Goal: Check status: Check status

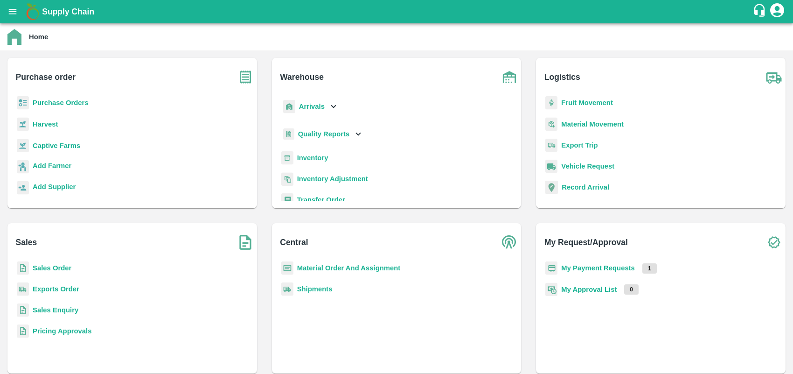
click at [13, 15] on icon "open drawer" at bounding box center [12, 12] width 10 height 10
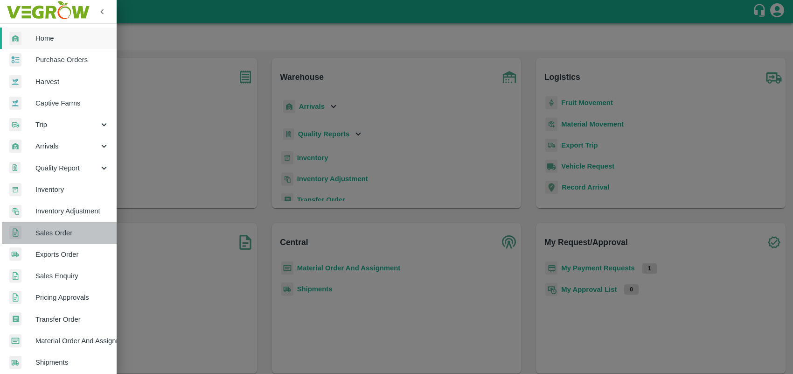
click at [69, 236] on span "Sales Order" at bounding box center [72, 233] width 74 height 10
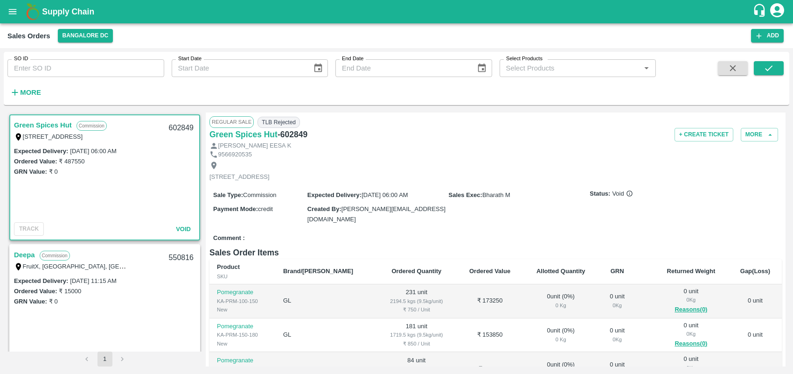
click at [19, 255] on link "Deepa" at bounding box center [24, 255] width 21 height 12
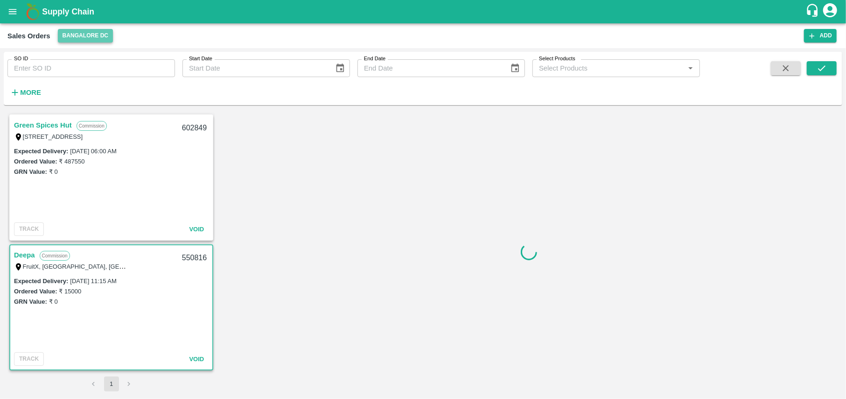
click at [81, 37] on button "Bangalore DC" at bounding box center [86, 36] width 56 height 14
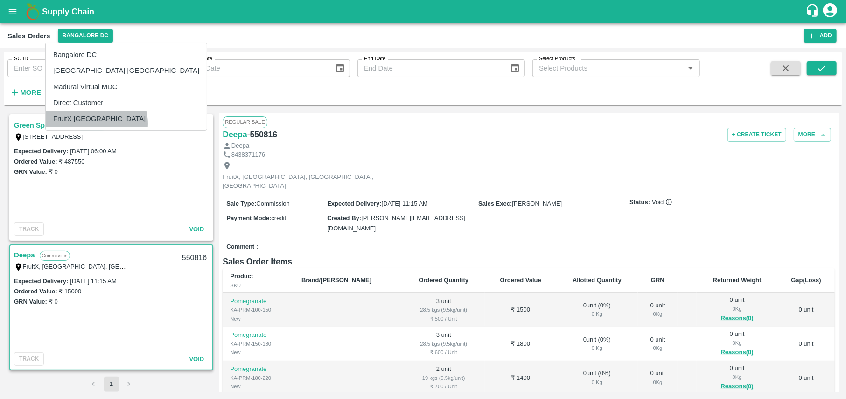
click at [96, 123] on li "FruitX [GEOGRAPHIC_DATA]" at bounding box center [126, 119] width 161 height 16
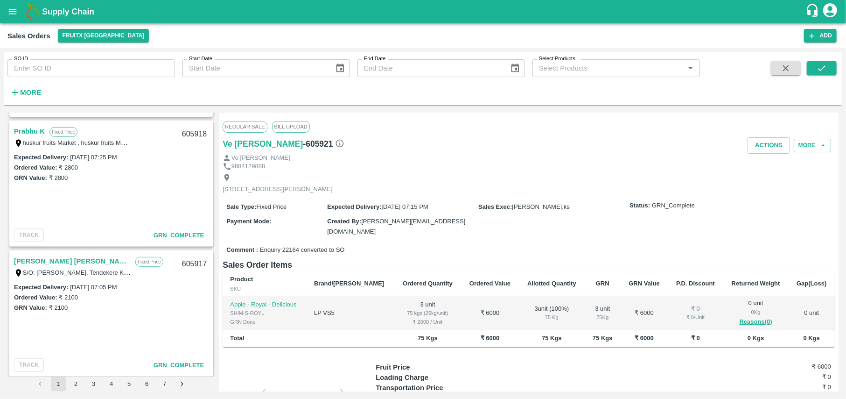
scroll to position [398, 0]
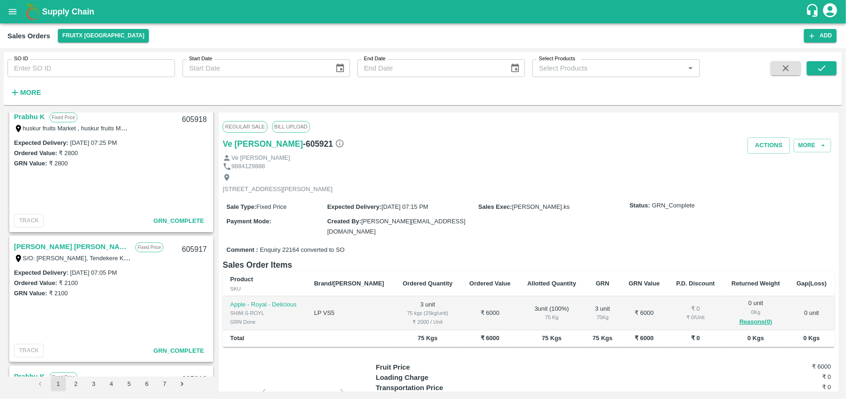
drag, startPoint x: 137, startPoint y: 233, endPoint x: 496, endPoint y: 154, distance: 367.6
click at [496, 154] on div "Ve [PERSON_NAME]" at bounding box center [529, 158] width 612 height 9
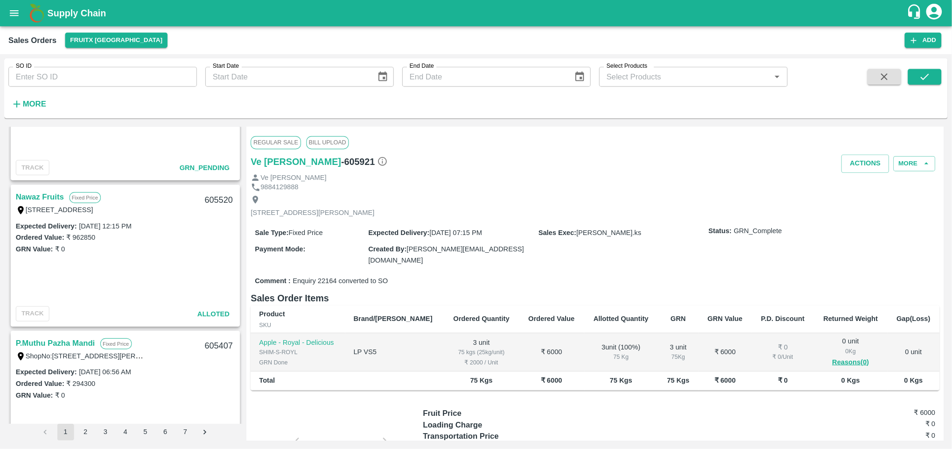
scroll to position [2698, 0]
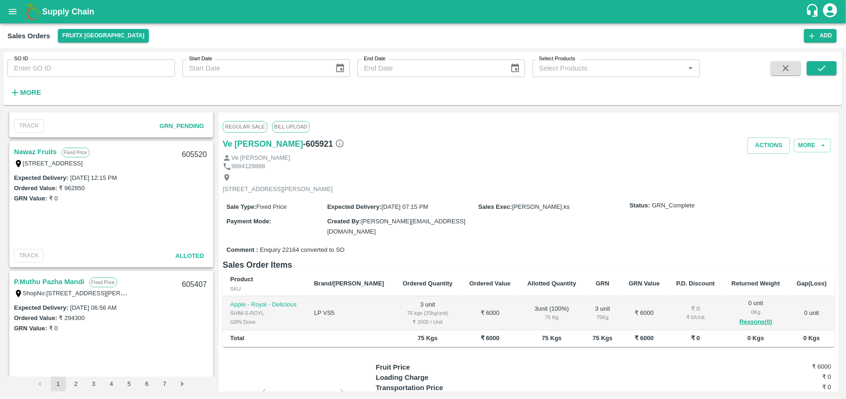
drag, startPoint x: 124, startPoint y: 247, endPoint x: 59, endPoint y: 217, distance: 71.8
click at [59, 217] on div "Expected Delivery : [DATE] 12:15 PM Ordered Value: ₹ 962850 GRN Value: ₹ 0" at bounding box center [111, 208] width 202 height 73
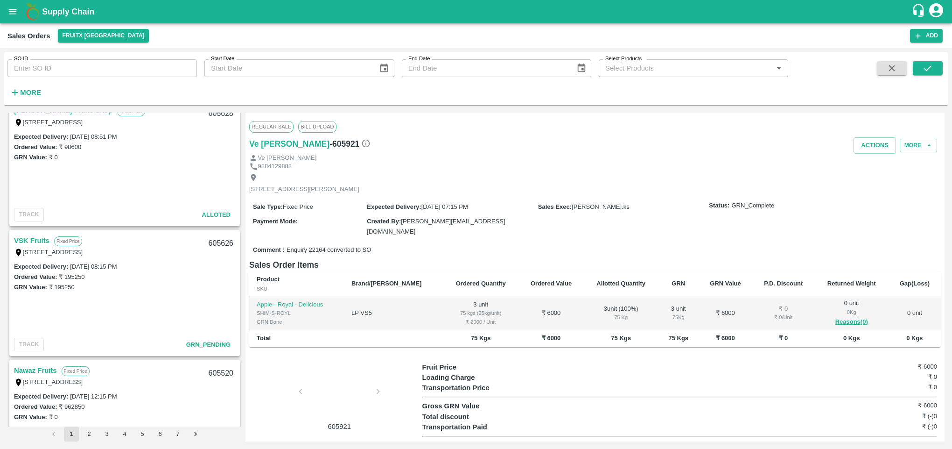
scroll to position [2305, 0]
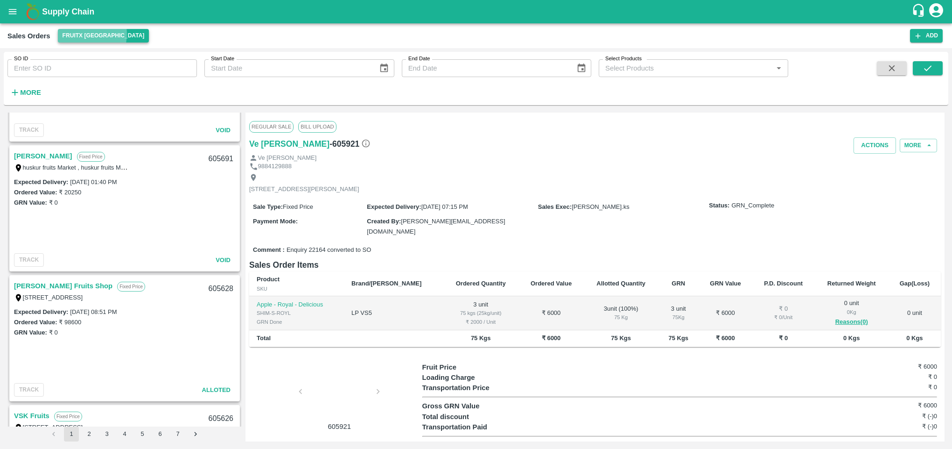
drag, startPoint x: 59, startPoint y: 217, endPoint x: 84, endPoint y: 34, distance: 185.2
click at [84, 34] on button "FruitX [GEOGRAPHIC_DATA]" at bounding box center [103, 36] width 91 height 14
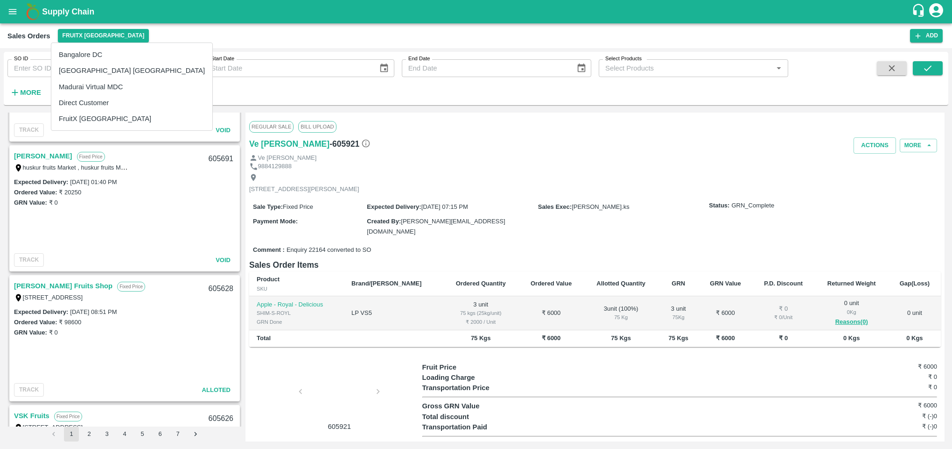
click at [91, 97] on li "Direct Customer" at bounding box center [131, 103] width 161 height 16
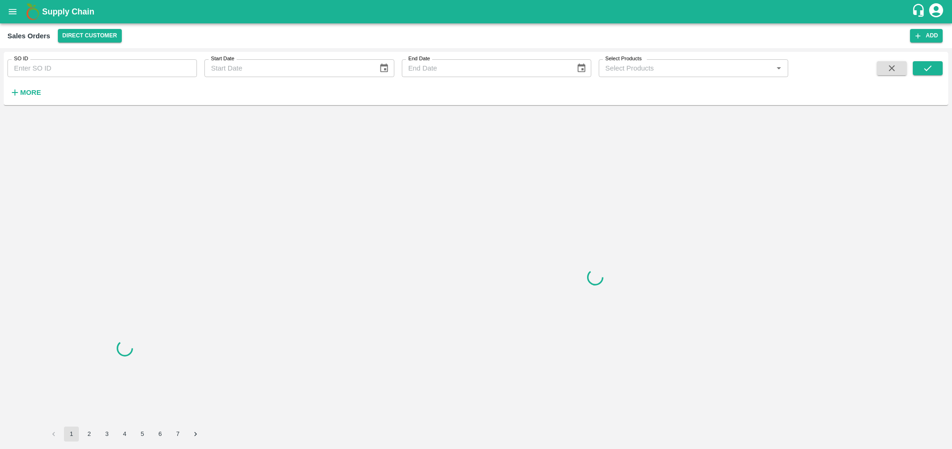
scroll to position [0, 0]
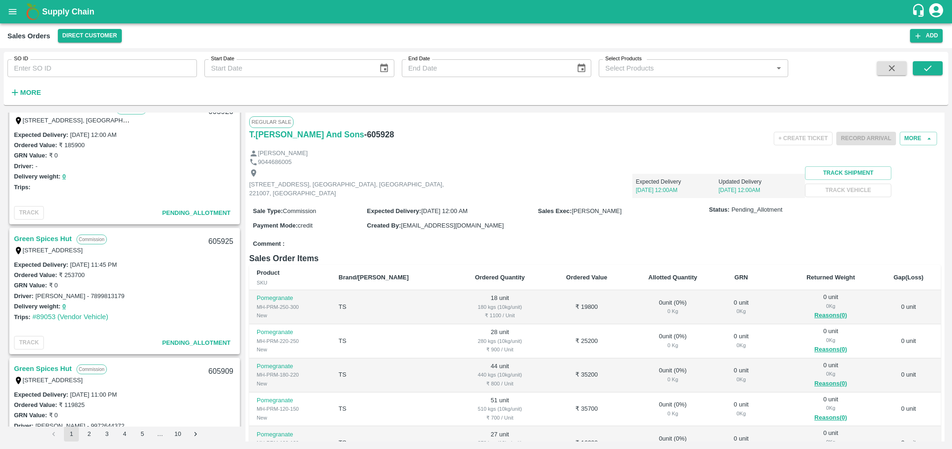
scroll to position [146, 0]
click at [48, 239] on link "Green Spices Hut" at bounding box center [43, 239] width 58 height 12
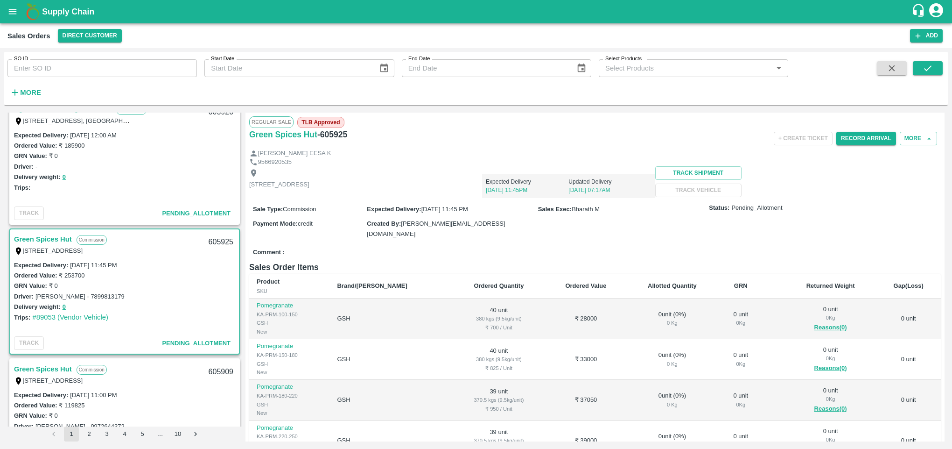
click at [28, 99] on button "More" at bounding box center [25, 92] width 36 height 16
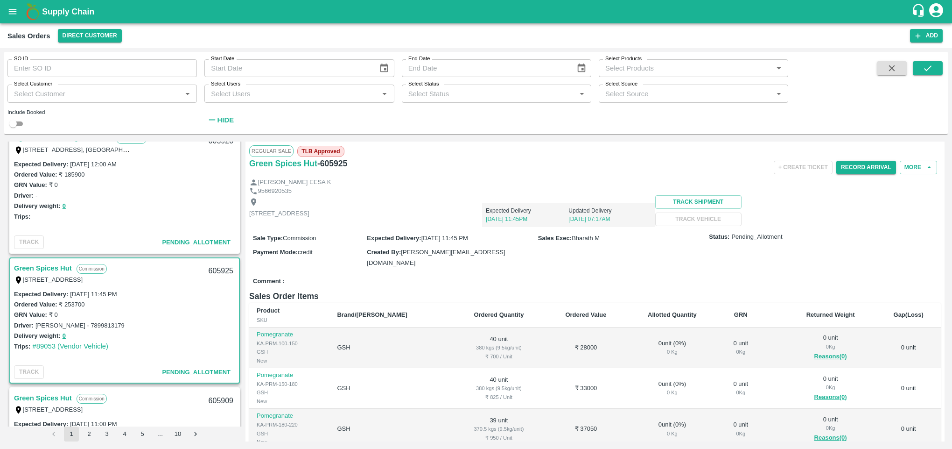
click at [64, 86] on div "Select Customer   *" at bounding box center [101, 93] width 189 height 18
type input "gree"
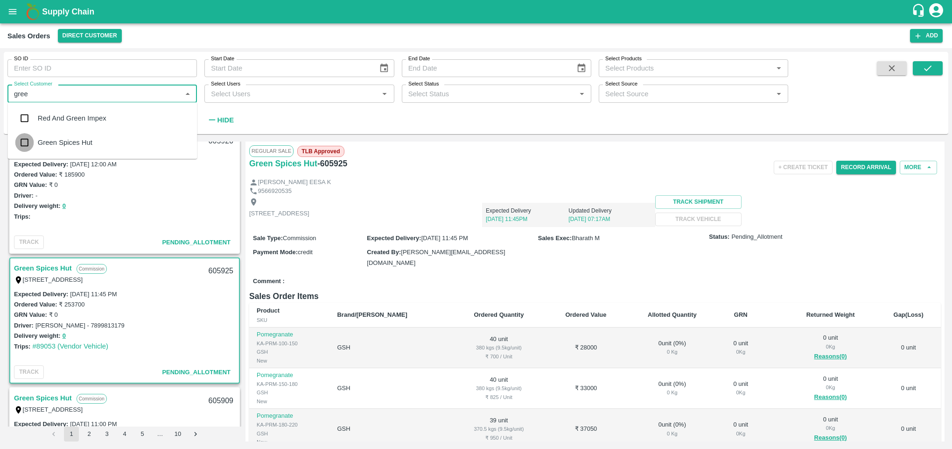
click at [34, 143] on input "checkbox" at bounding box center [24, 142] width 19 height 19
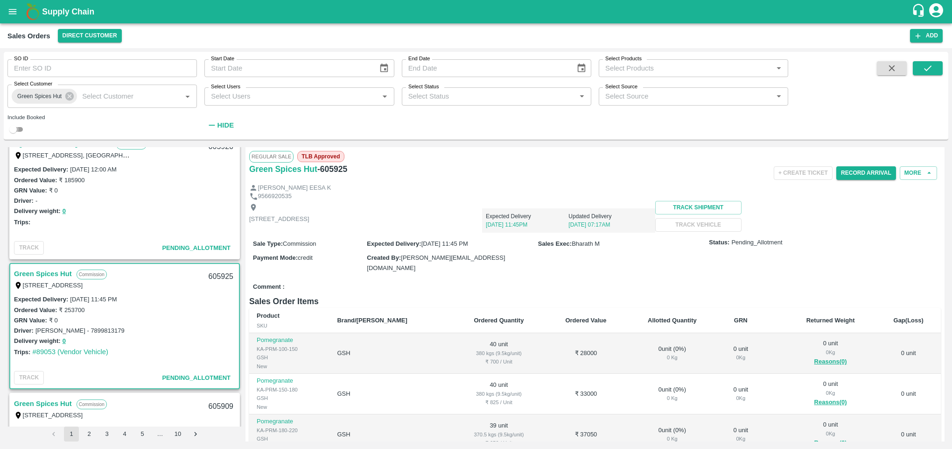
click at [24, 131] on input "checkbox" at bounding box center [13, 129] width 34 height 11
checkbox input "true"
click at [793, 73] on button "submit" at bounding box center [928, 68] width 30 height 14
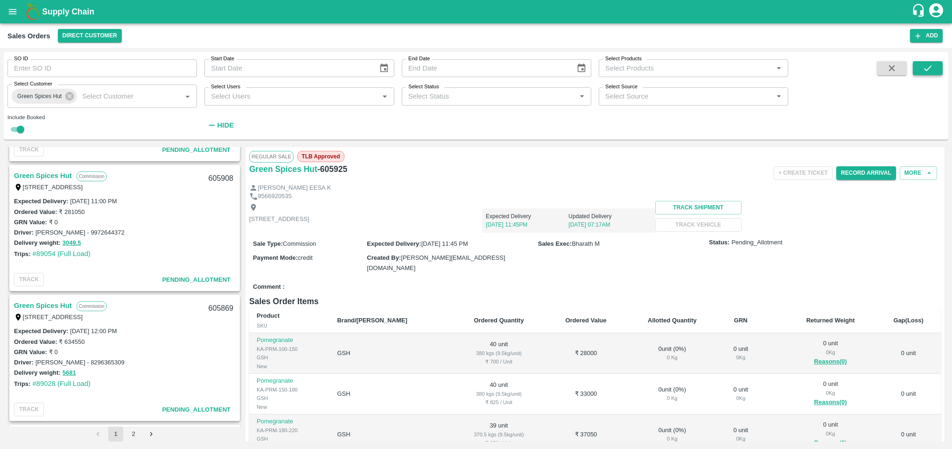
scroll to position [261, 0]
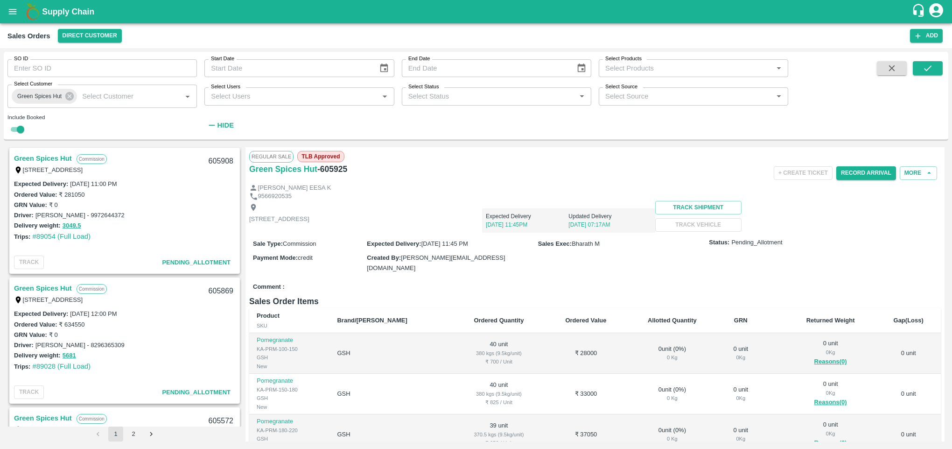
click at [238, 214] on div "Green Spices Hut Commission [STREET_ADDRESS] 605925 Expected Delivery : [DATE] …" at bounding box center [124, 286] width 234 height 279
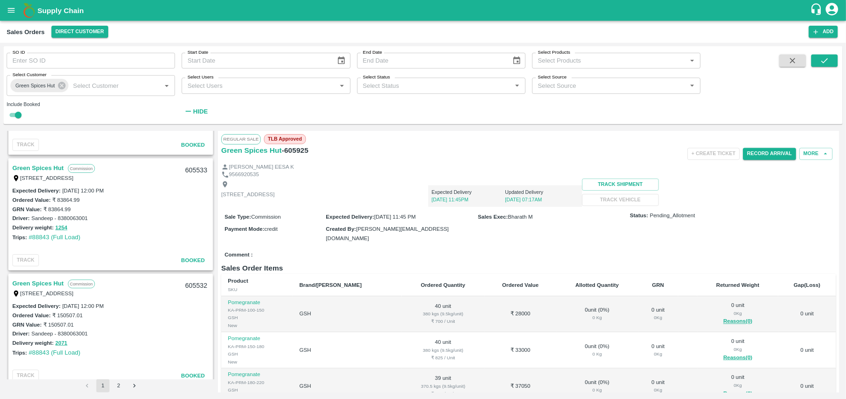
scroll to position [994, 0]
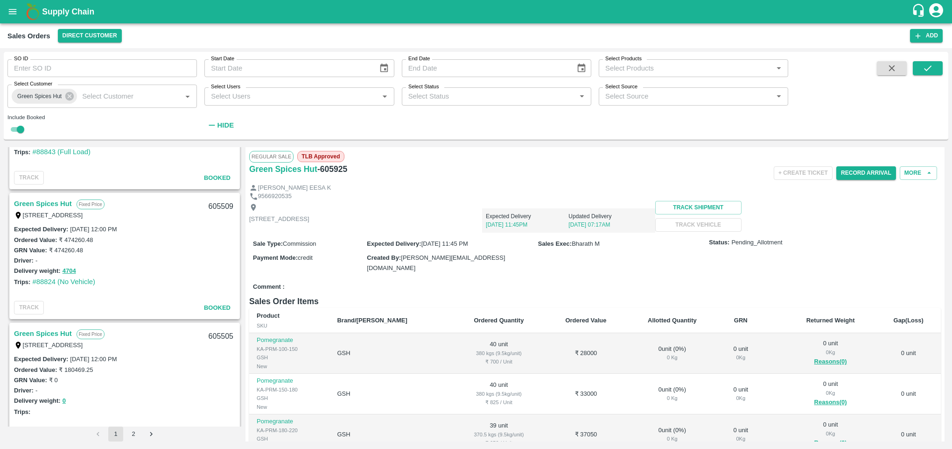
click at [60, 204] on link "Green Spices Hut" at bounding box center [43, 203] width 58 height 12
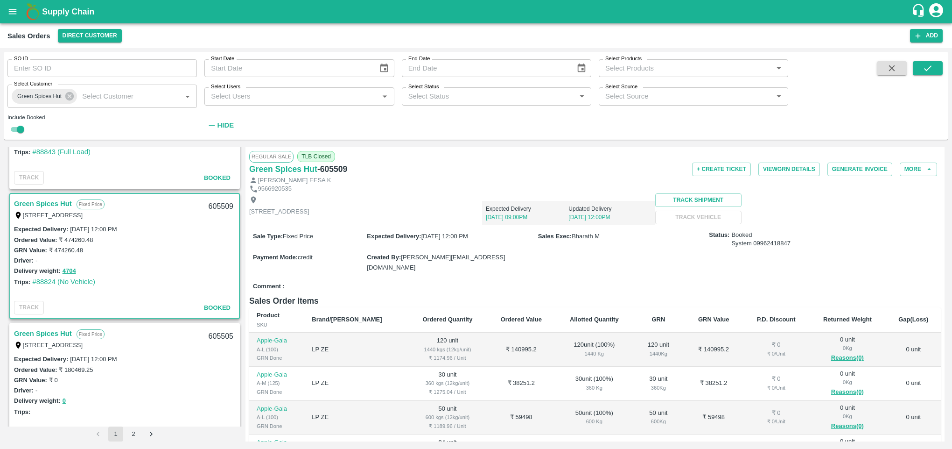
drag, startPoint x: 160, startPoint y: 261, endPoint x: 143, endPoint y: 255, distance: 18.2
click at [143, 255] on div "Driver: -" at bounding box center [124, 260] width 221 height 10
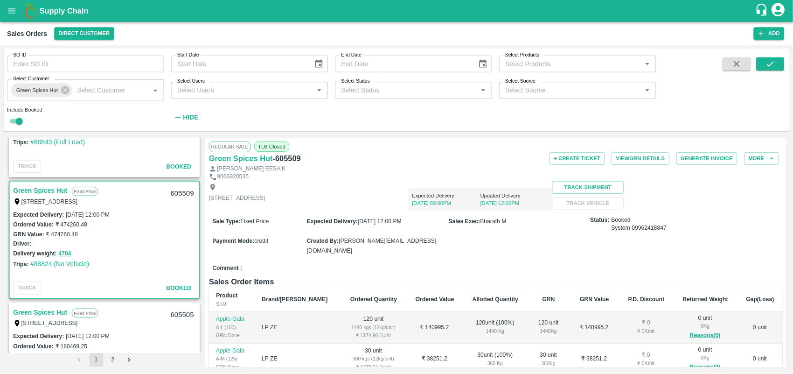
scroll to position [995, 0]
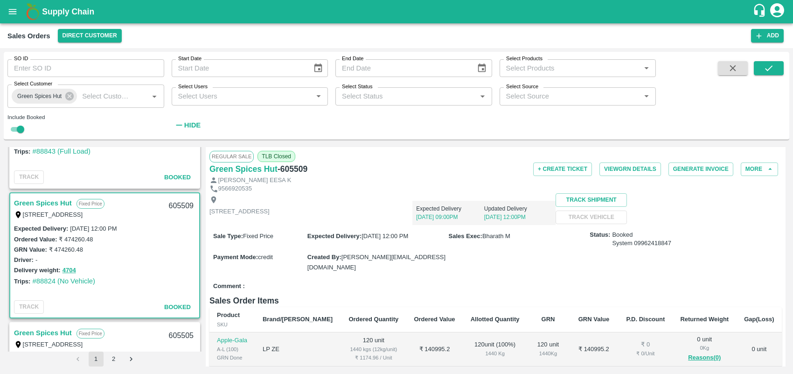
drag, startPoint x: 199, startPoint y: 215, endPoint x: 201, endPoint y: 209, distance: 6.2
click at [201, 209] on div "Green Spices Hut Commission [STREET_ADDRESS] 605925 Expected Delivery : [DATE] …" at bounding box center [104, 249] width 195 height 204
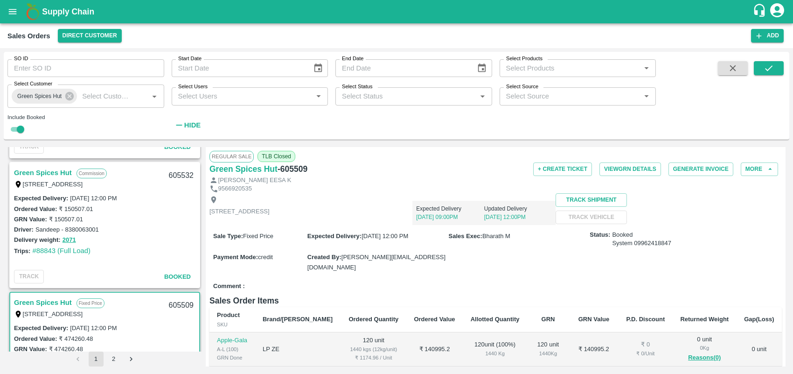
scroll to position [868, 0]
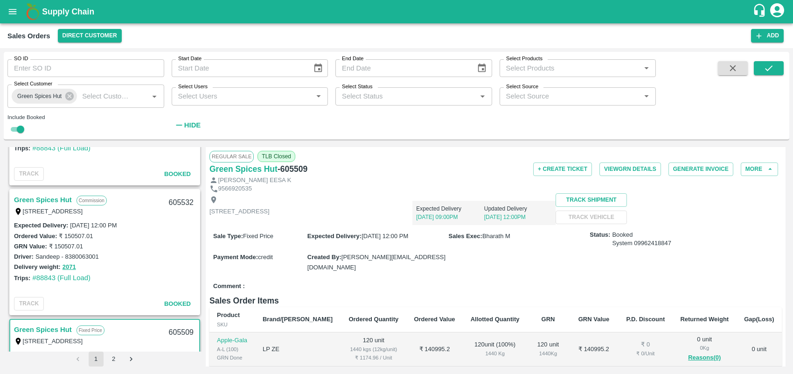
click at [50, 197] on link "Green Spices Hut" at bounding box center [43, 200] width 58 height 12
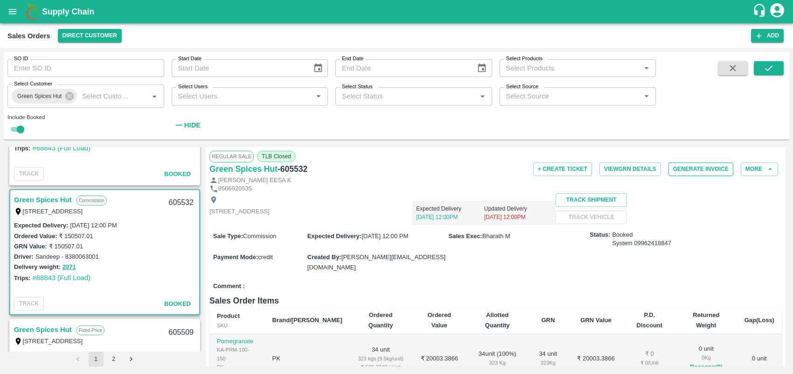
click at [720, 168] on button "Generate Invoice" at bounding box center [701, 169] width 65 height 14
